Goal: Task Accomplishment & Management: Manage account settings

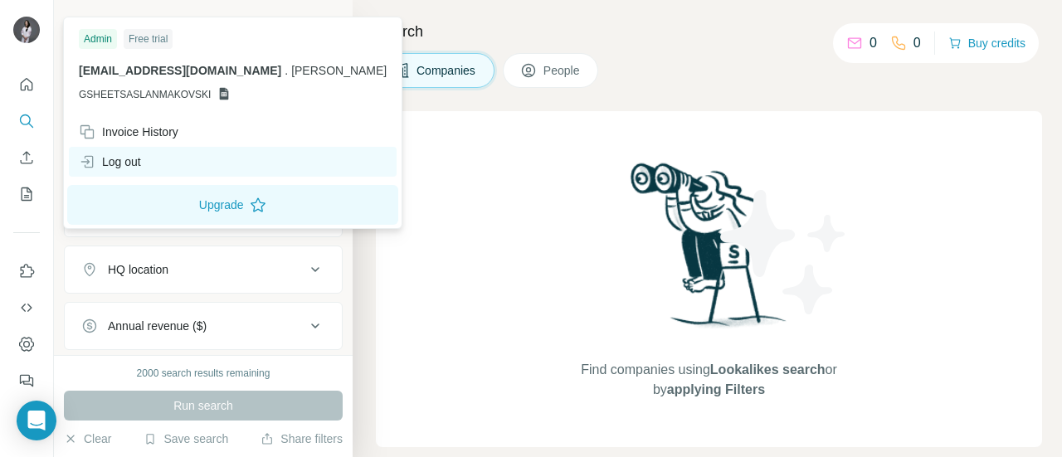
click at [176, 160] on div "Log out" at bounding box center [233, 162] width 328 height 30
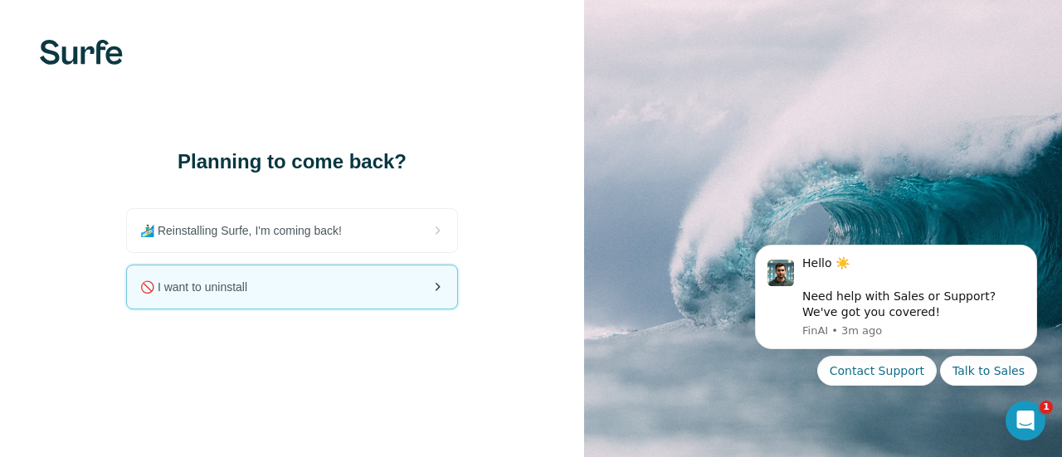
click at [351, 293] on div "🚫 I want to uninstall" at bounding box center [292, 287] width 330 height 43
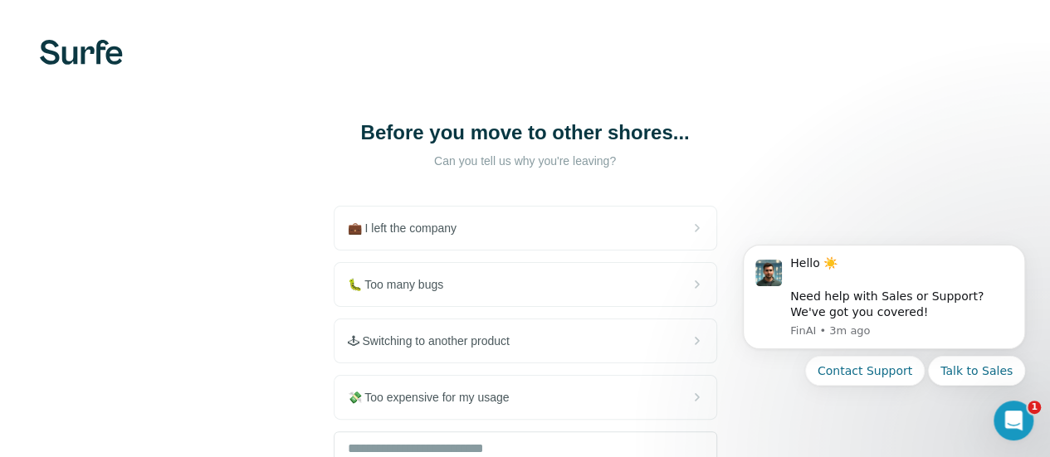
scroll to position [194, 0]
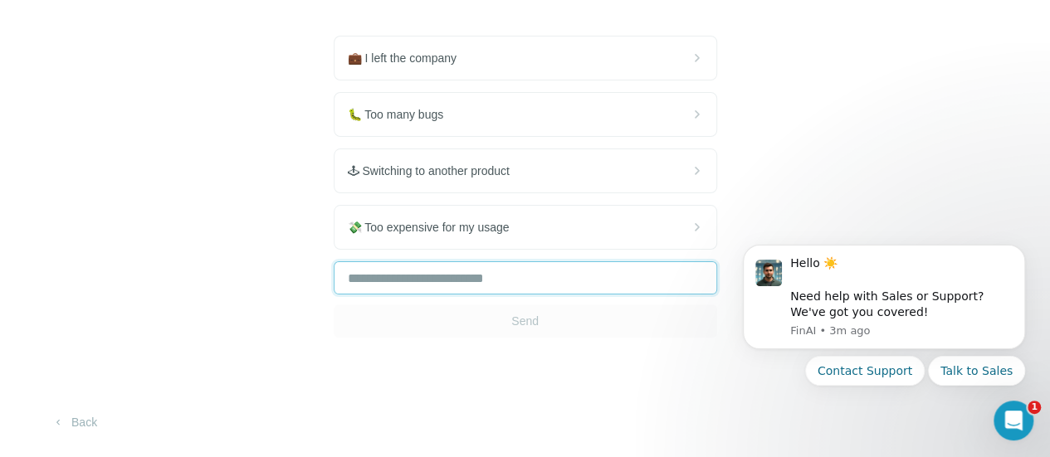
click at [334, 281] on input "text" at bounding box center [525, 277] width 383 height 33
type input "*"
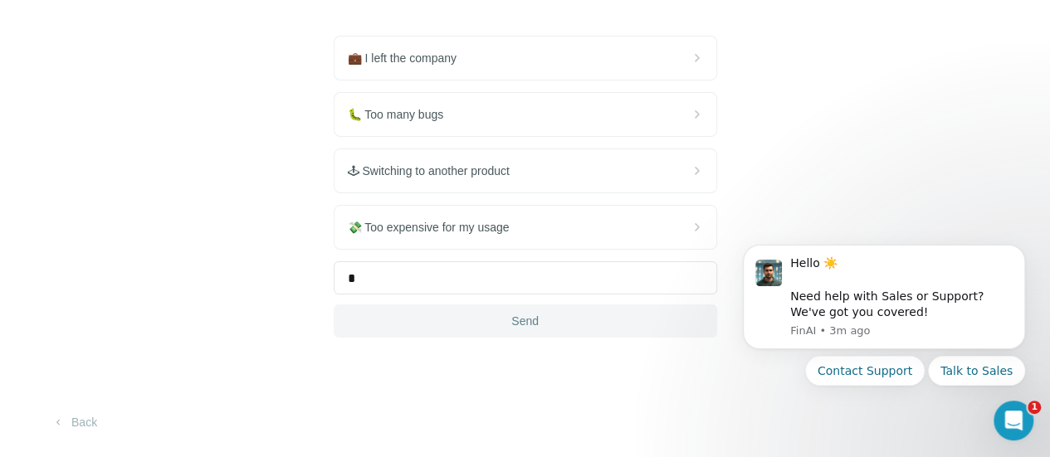
click at [511, 329] on span "Send" at bounding box center [524, 321] width 27 height 17
